Goal: Task Accomplishment & Management: Complete application form

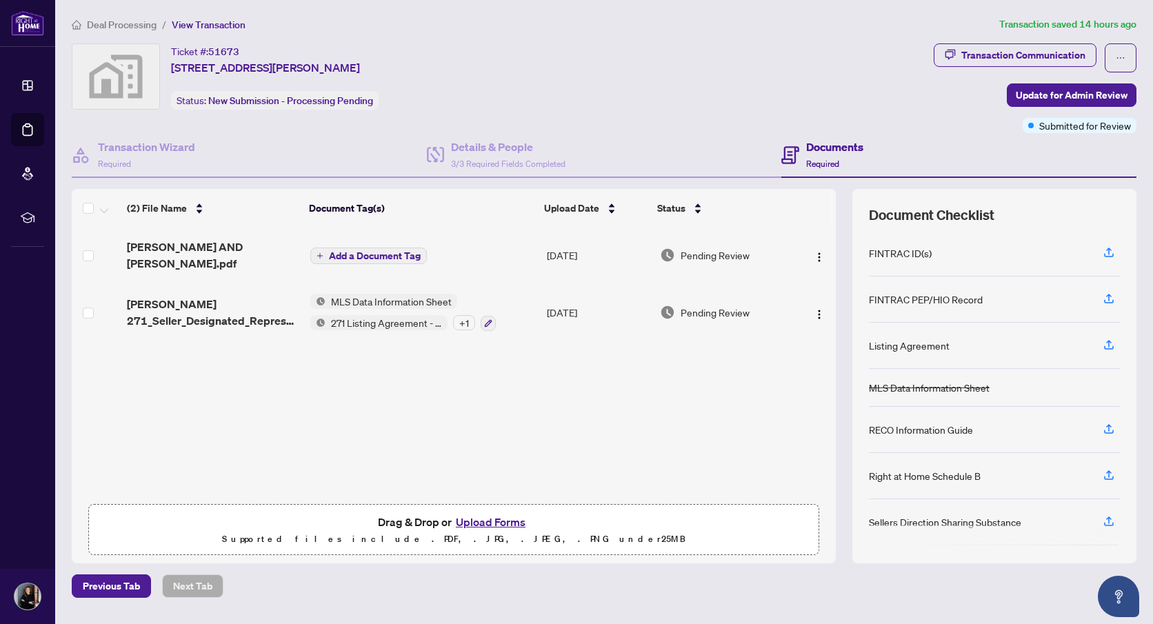
click at [476, 521] on button "Upload Forms" at bounding box center [491, 522] width 78 height 18
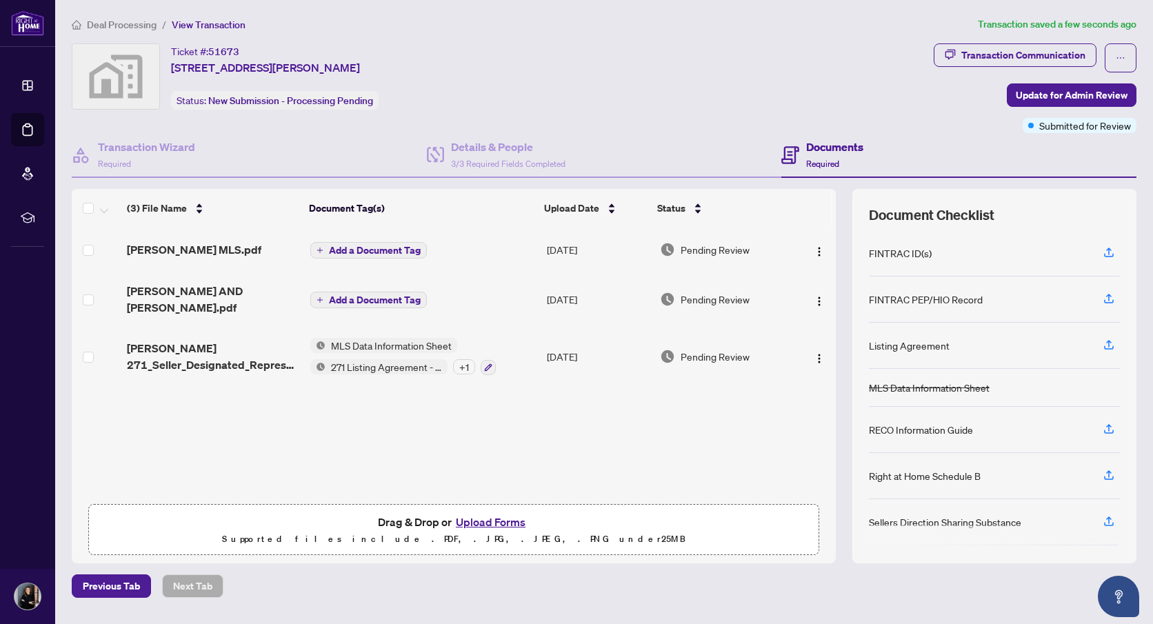
click at [372, 300] on button "Add a Document Tag" at bounding box center [368, 300] width 117 height 17
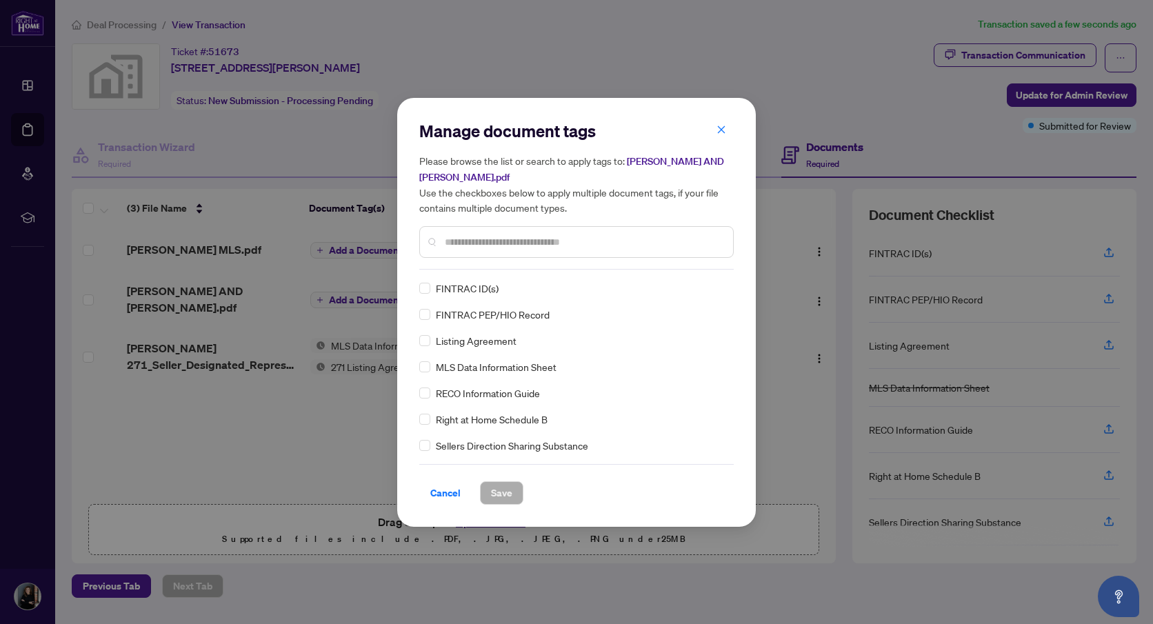
click at [455, 245] on input "text" at bounding box center [583, 241] width 277 height 15
type input "****"
click at [496, 485] on span "Save" at bounding box center [501, 493] width 21 height 22
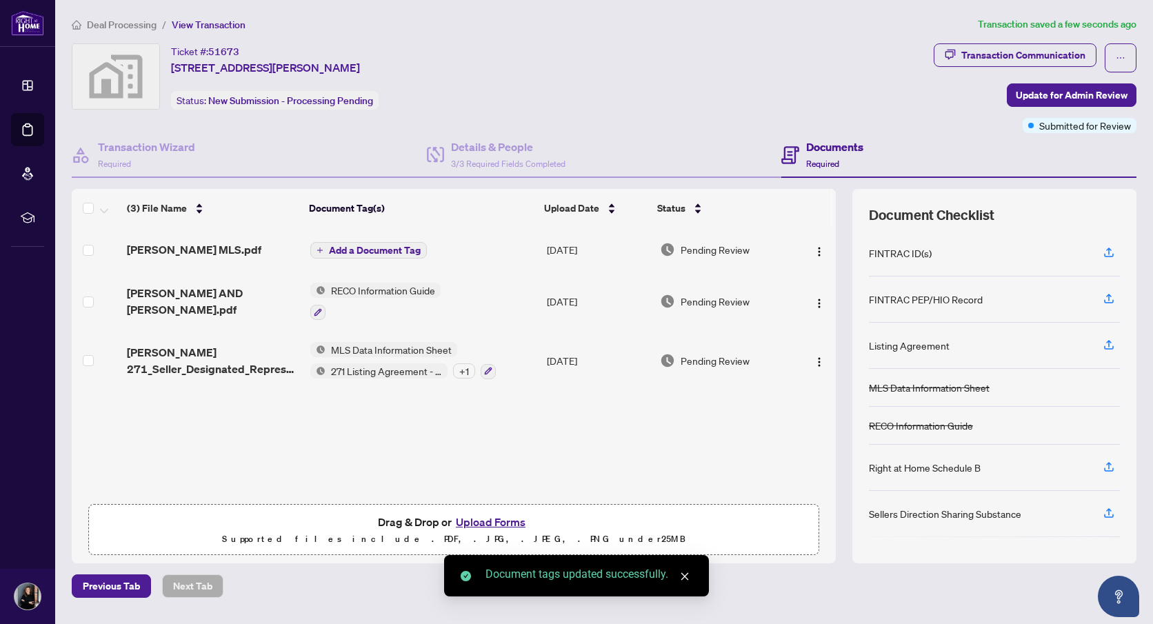
click at [352, 250] on span "Add a Document Tag" at bounding box center [375, 250] width 92 height 10
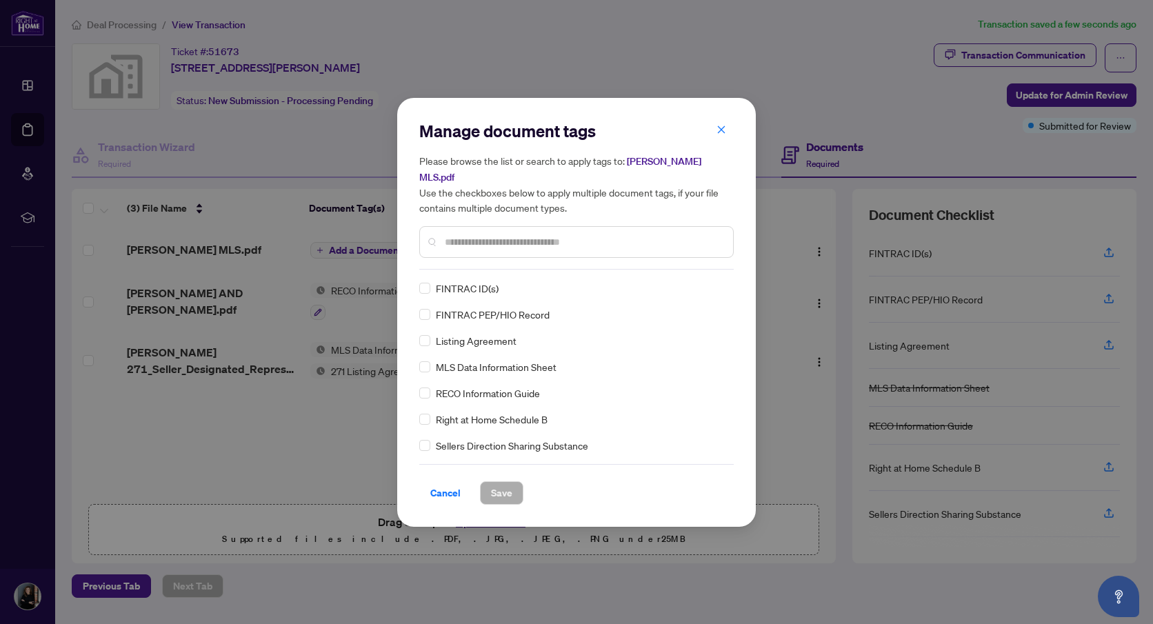
click at [475, 234] on input "text" at bounding box center [583, 241] width 277 height 15
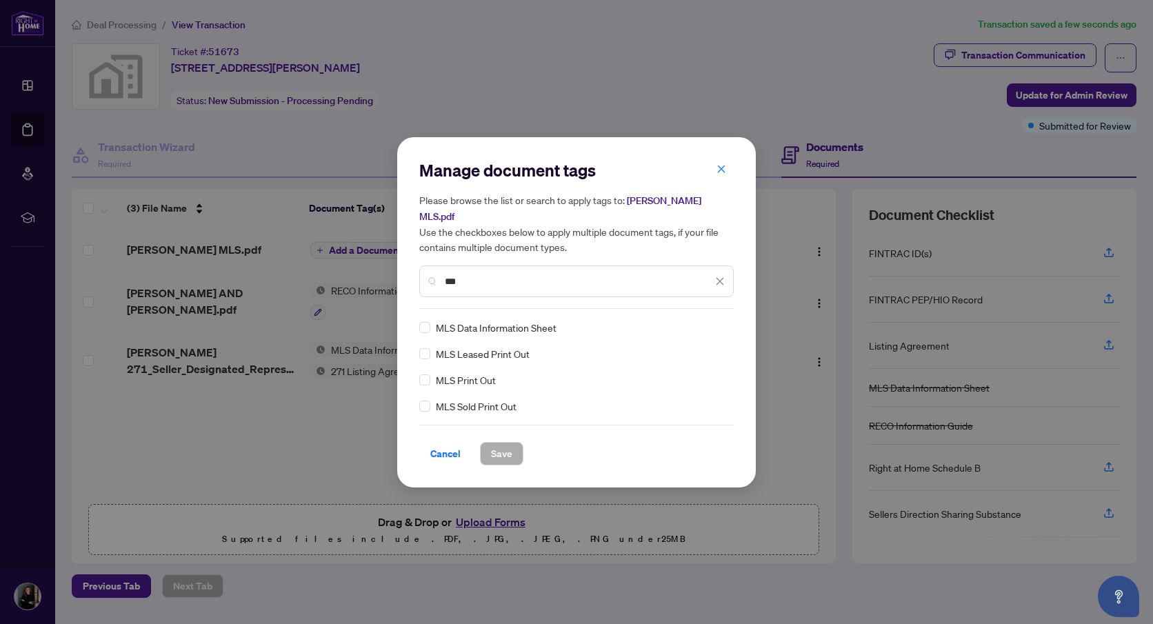
type input "***"
drag, startPoint x: 494, startPoint y: 443, endPoint x: 487, endPoint y: 439, distance: 7.1
click at [493, 443] on span "Save" at bounding box center [501, 454] width 21 height 22
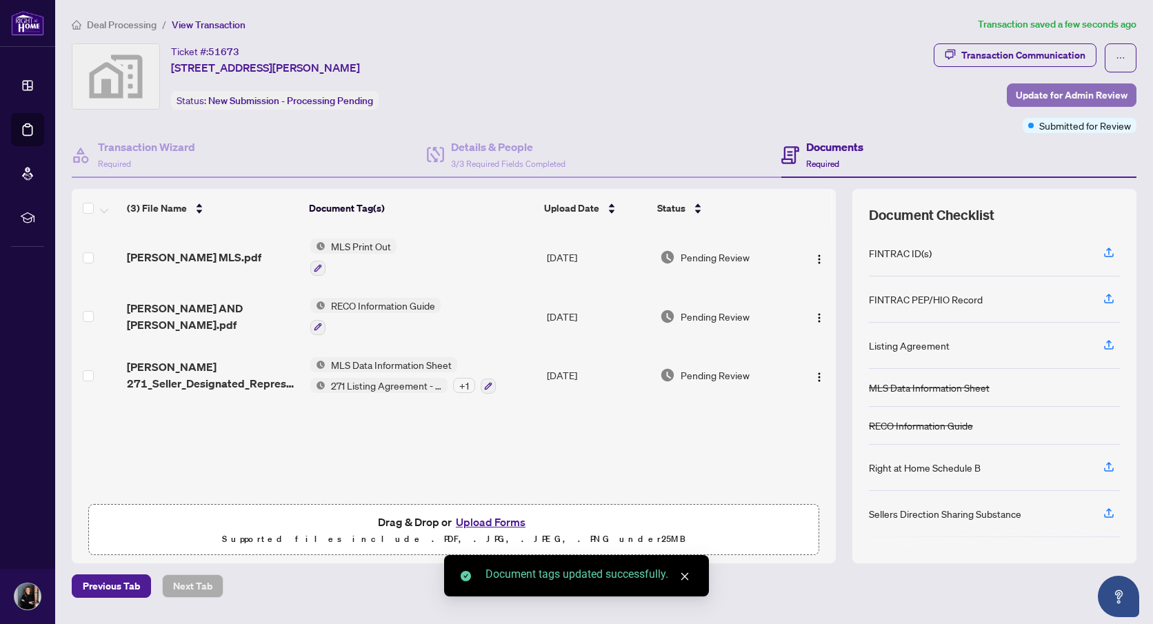
click at [1043, 97] on span "Update for Admin Review" at bounding box center [1072, 95] width 112 height 22
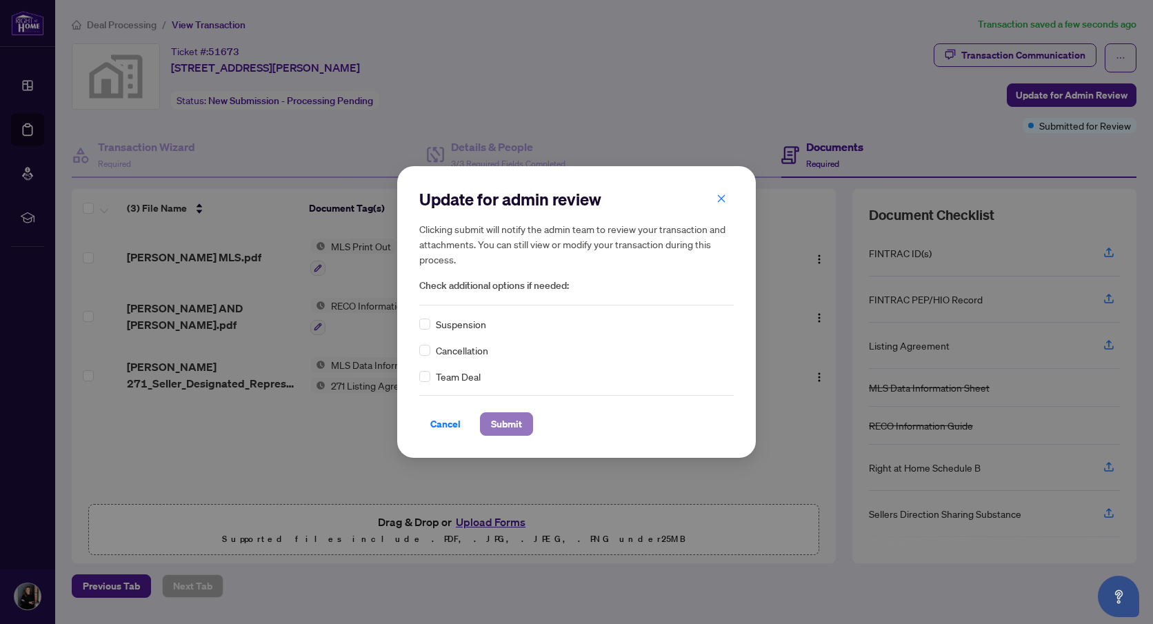
click at [509, 425] on span "Submit" at bounding box center [506, 424] width 31 height 22
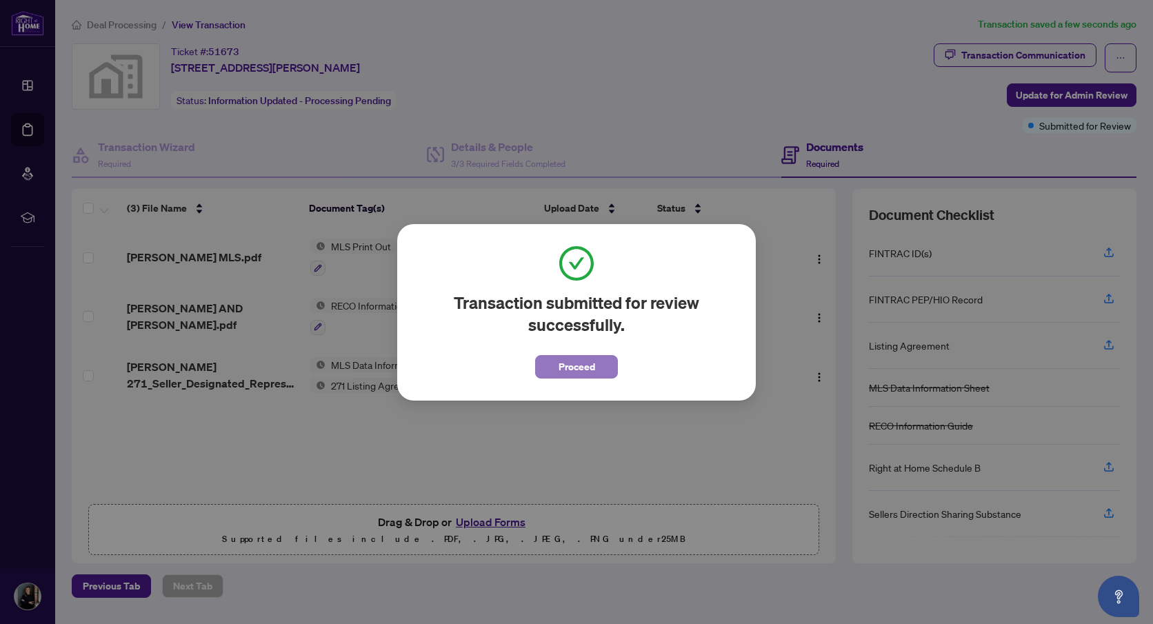
click at [561, 371] on span "Proceed" at bounding box center [576, 367] width 37 height 22
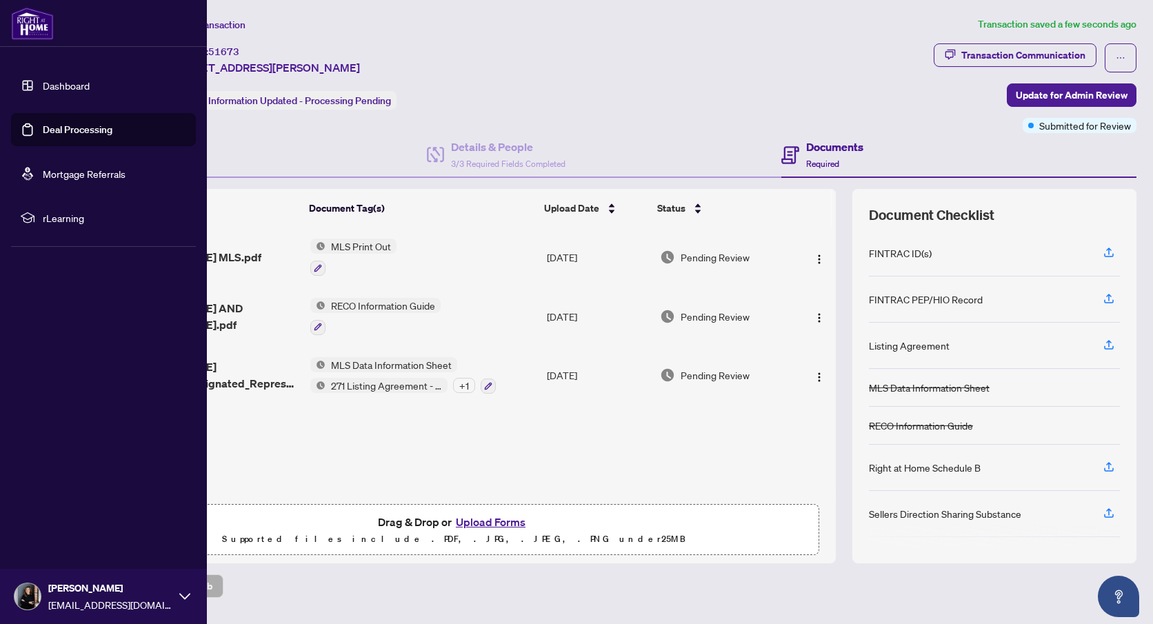
click at [81, 131] on link "Deal Processing" at bounding box center [78, 129] width 70 height 12
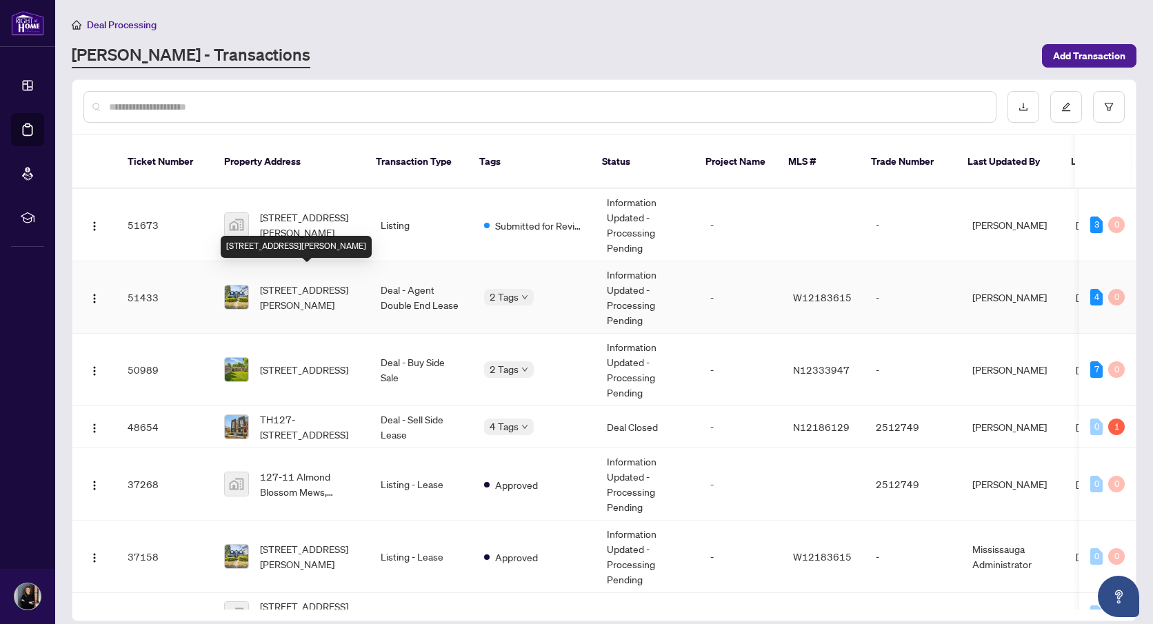
click at [334, 286] on span "[STREET_ADDRESS][PERSON_NAME]" at bounding box center [309, 297] width 99 height 30
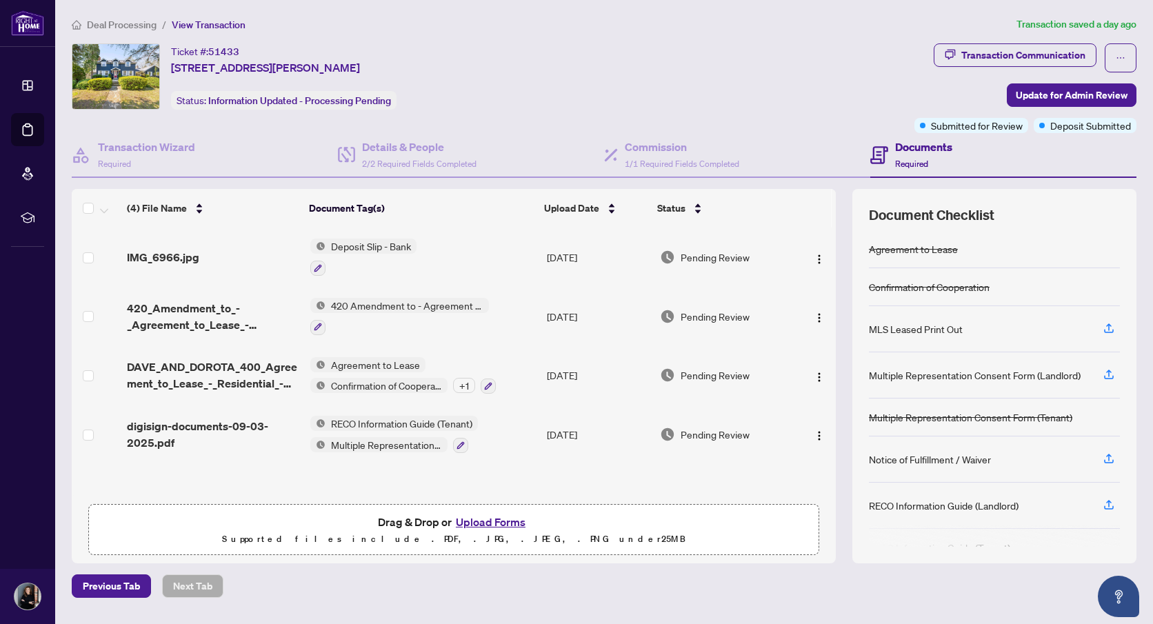
click at [472, 522] on button "Upload Forms" at bounding box center [491, 522] width 78 height 18
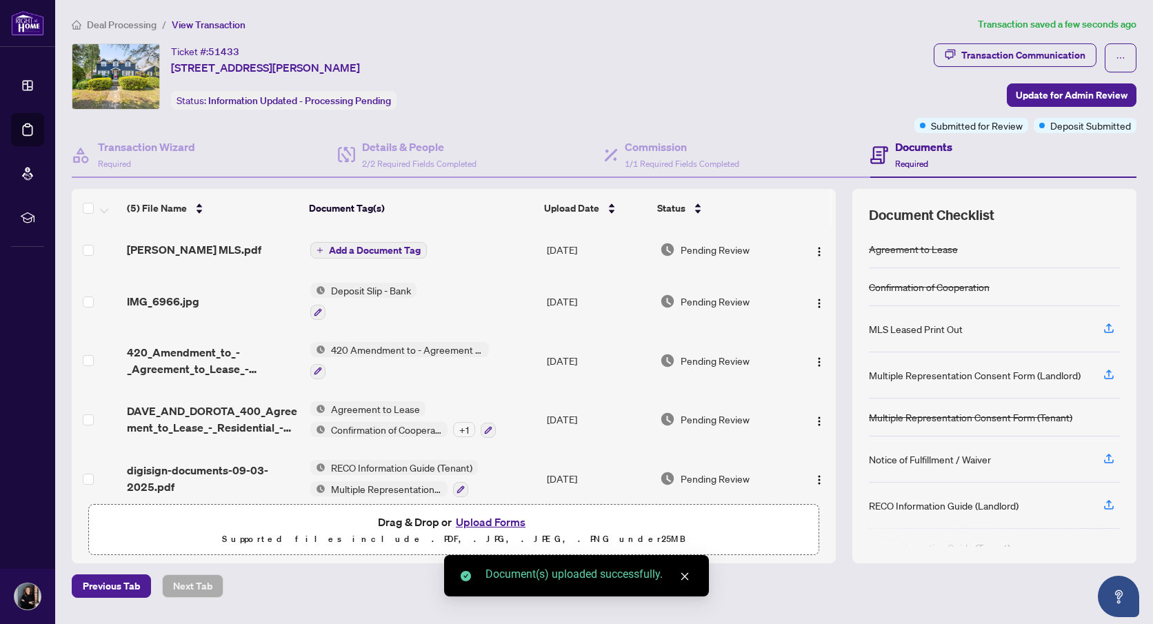
click at [353, 245] on span "Add a Document Tag" at bounding box center [375, 250] width 92 height 10
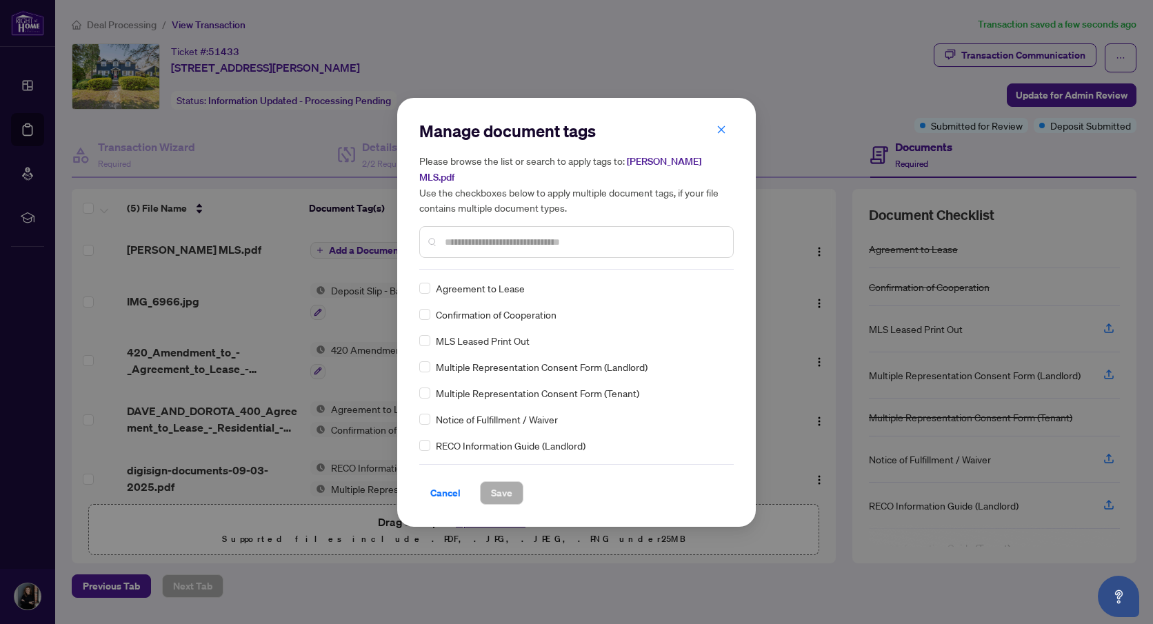
click at [450, 241] on input "text" at bounding box center [583, 241] width 277 height 15
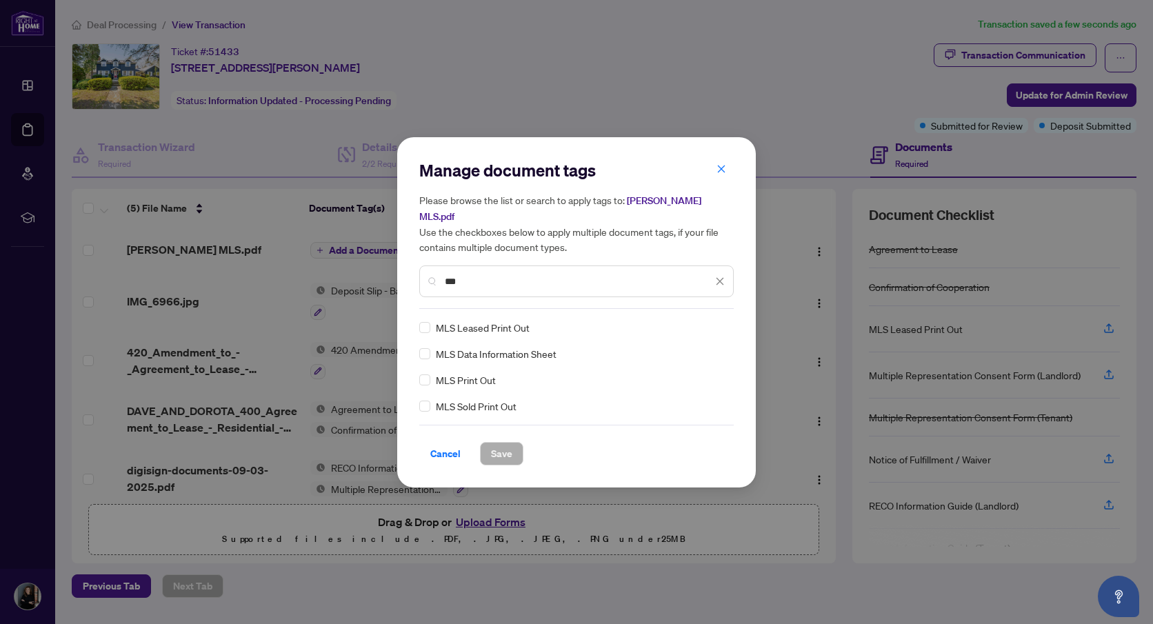
type input "***"
click at [501, 448] on span "Save" at bounding box center [501, 454] width 21 height 22
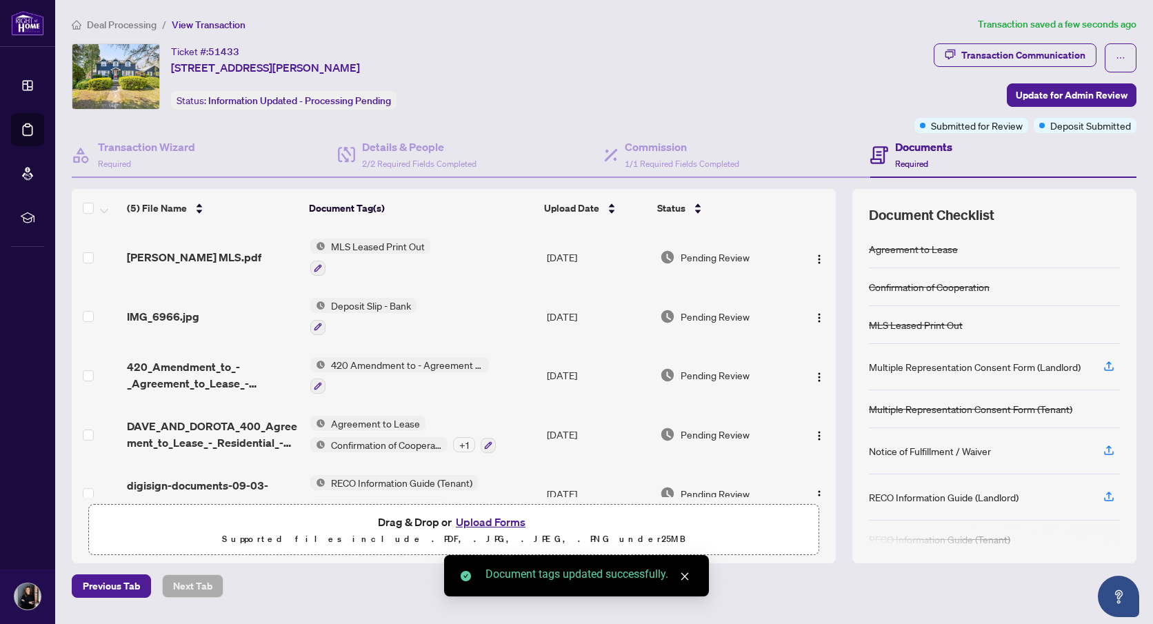
scroll to position [28, 0]
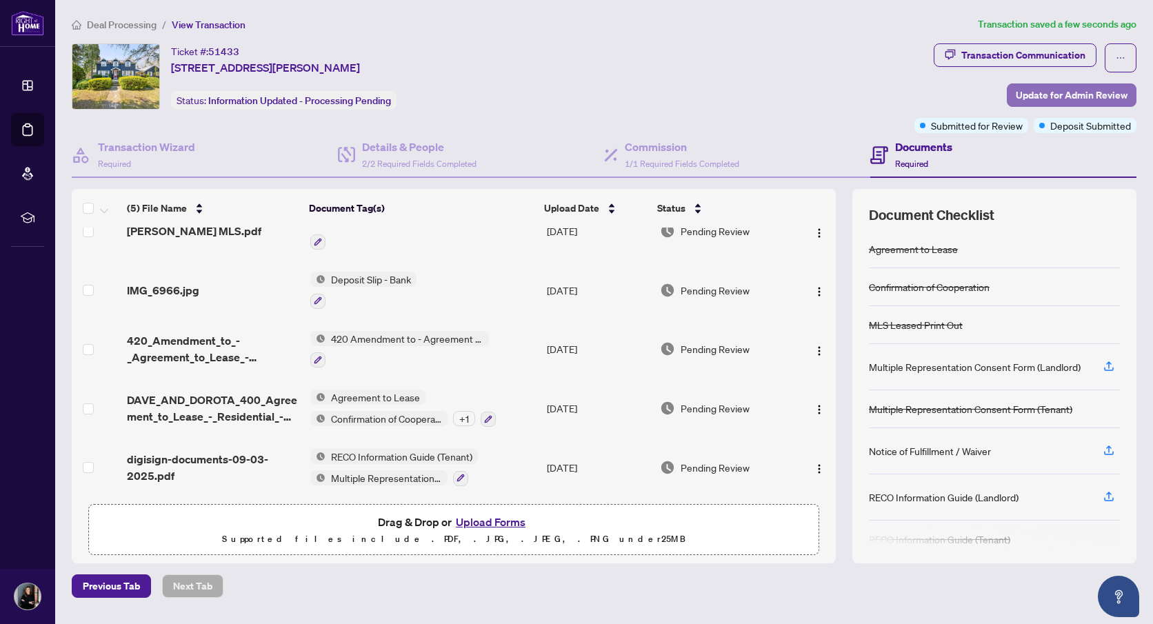
click at [1051, 96] on span "Update for Admin Review" at bounding box center [1072, 95] width 112 height 22
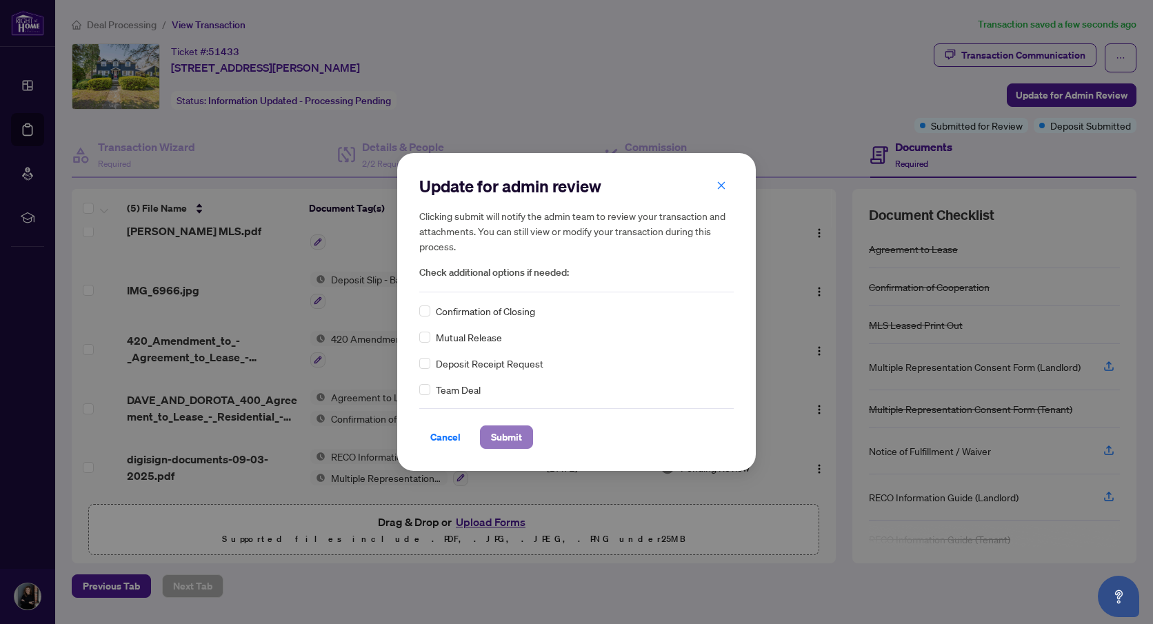
click at [508, 434] on span "Submit" at bounding box center [506, 437] width 31 height 22
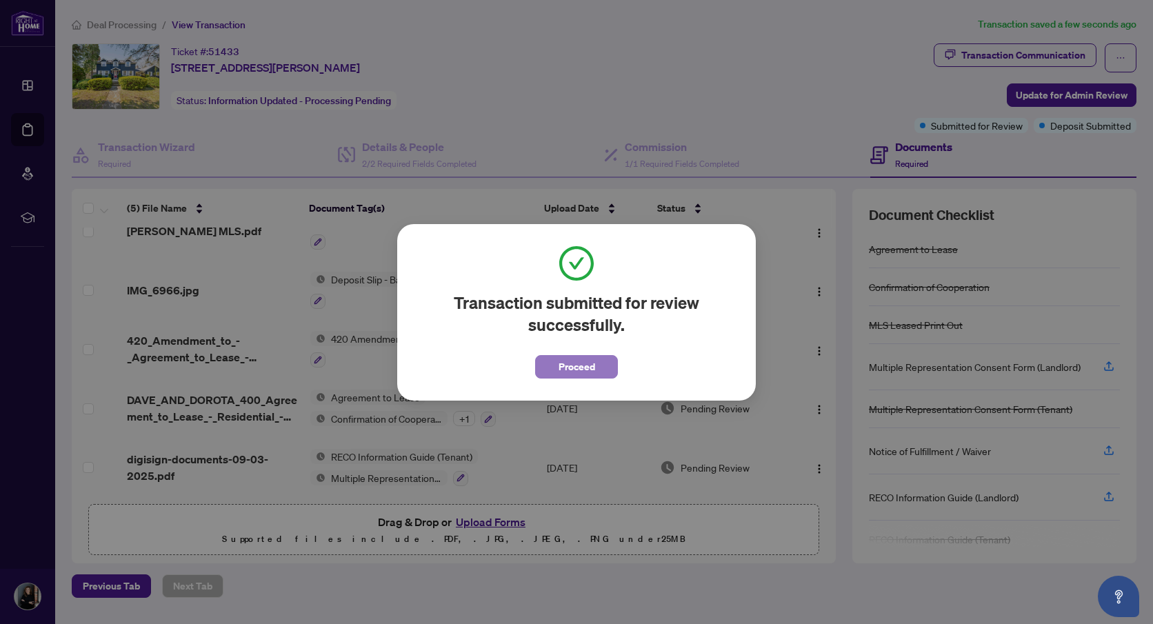
click at [560, 363] on span "Proceed" at bounding box center [576, 367] width 37 height 22
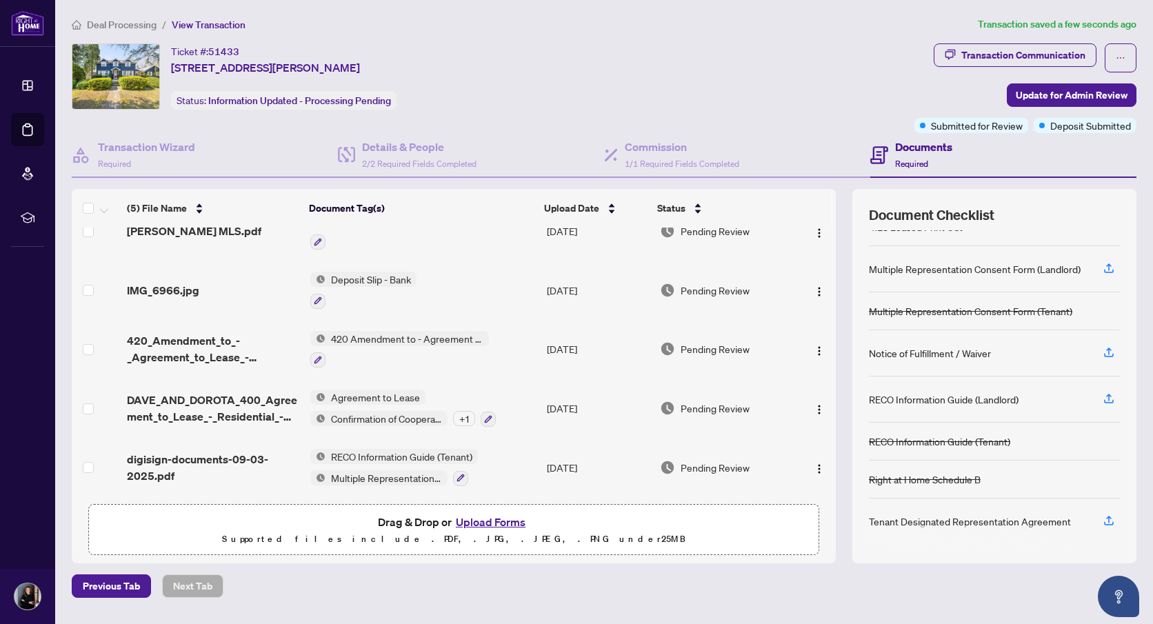
scroll to position [101, 0]
